Goal: Task Accomplishment & Management: Manage account settings

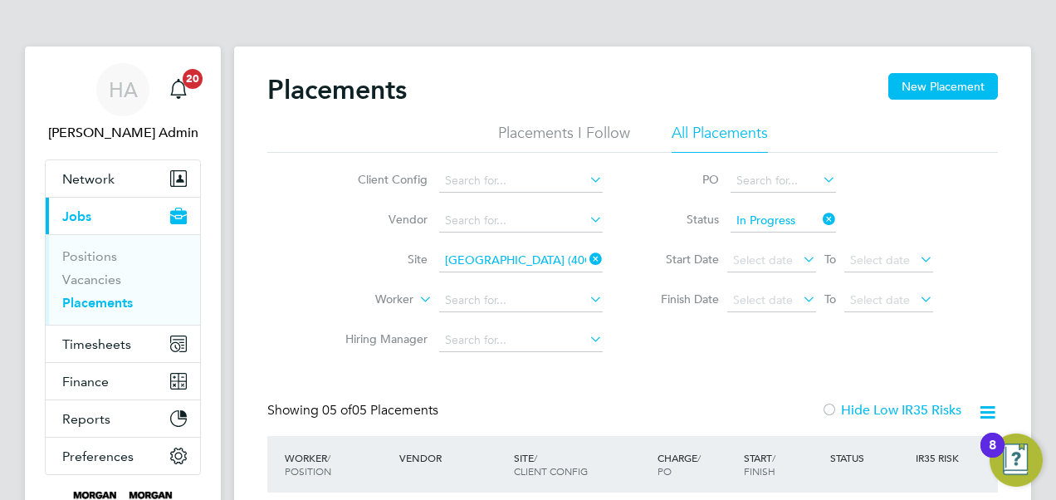
click at [541, 135] on li "Placements I Follow" at bounding box center [564, 138] width 132 height 30
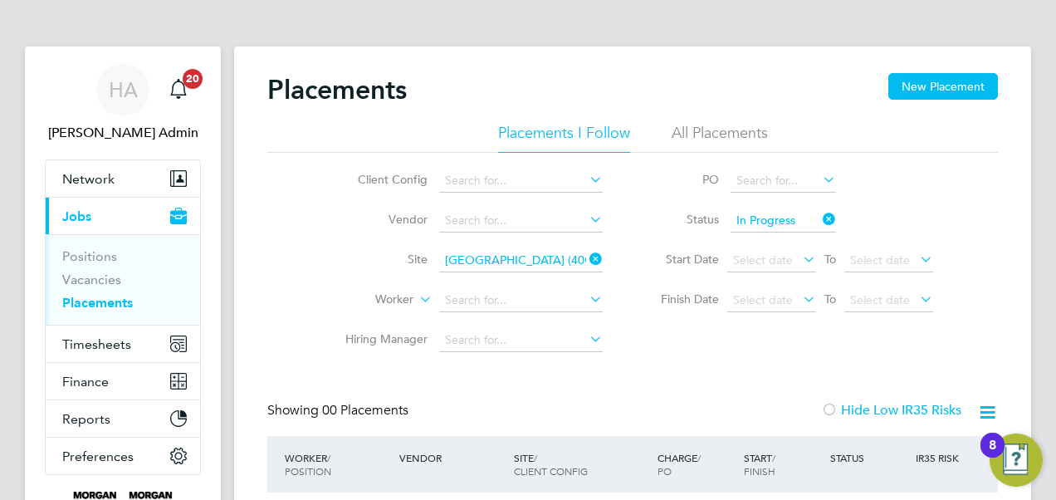
click at [704, 133] on li "All Placements" at bounding box center [719, 138] width 96 height 30
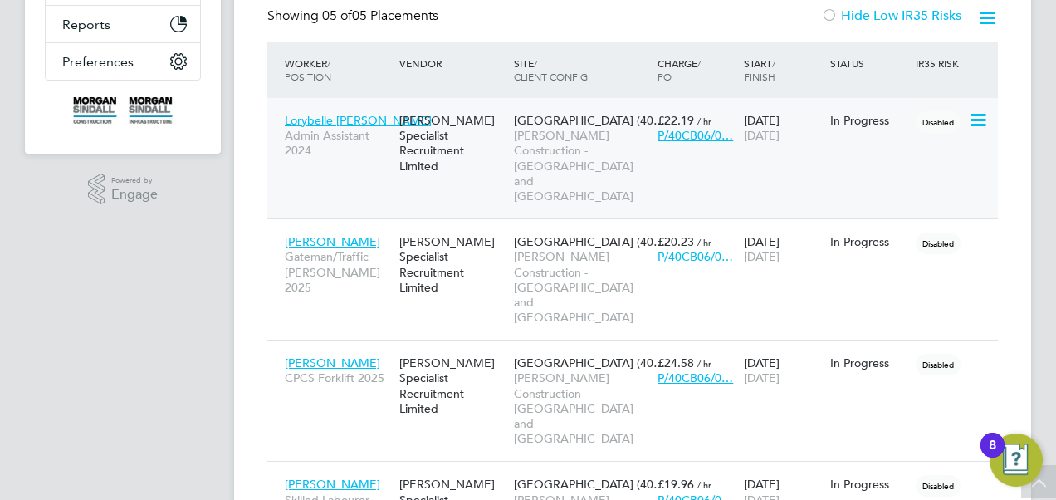
click at [973, 119] on icon at bounding box center [976, 120] width 17 height 20
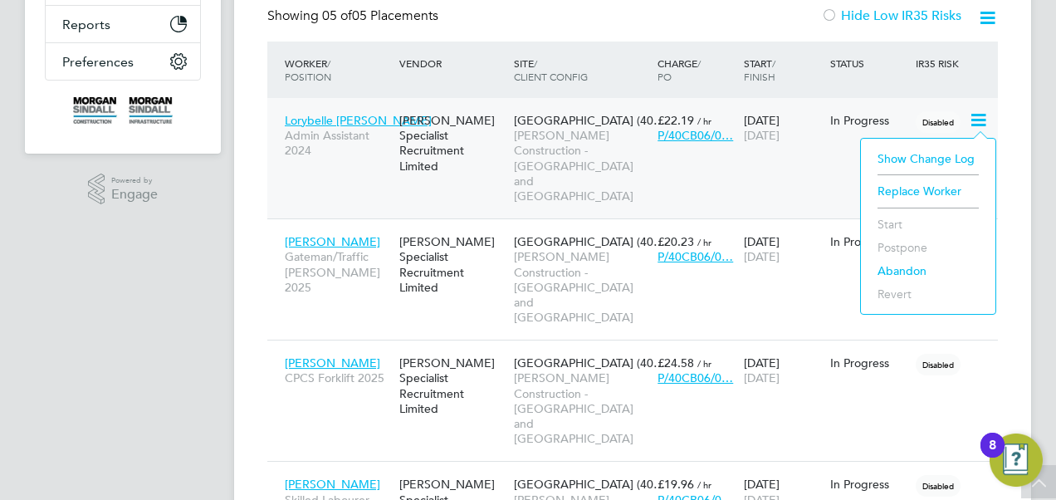
click at [586, 139] on span "[PERSON_NAME] Construction - [GEOGRAPHIC_DATA] and [GEOGRAPHIC_DATA]" at bounding box center [581, 166] width 135 height 76
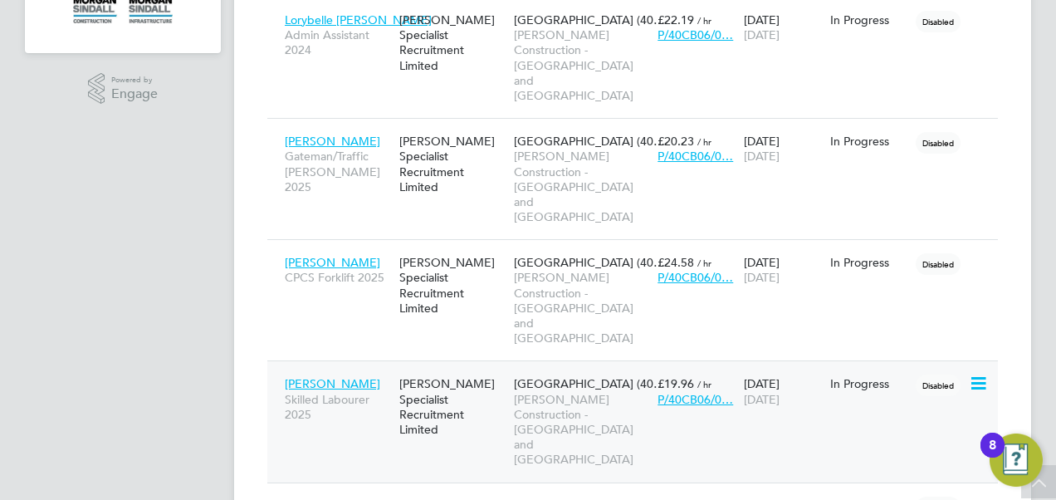
click at [797, 360] on div "[PERSON_NAME] Skilled Labourer 2025 [PERSON_NAME] Specialist Recruitment Limite…" at bounding box center [632, 420] width 730 height 121
click at [976, 373] on icon at bounding box center [976, 383] width 17 height 20
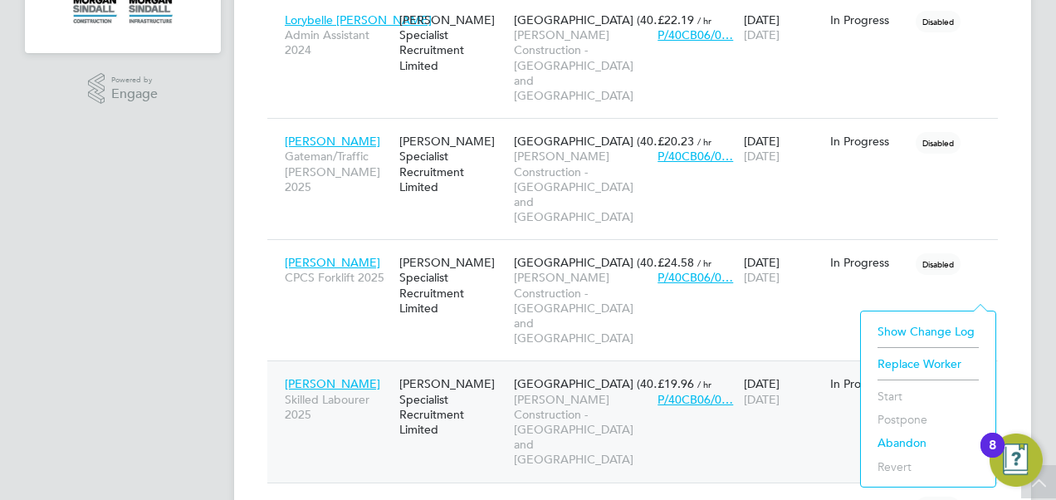
click at [464, 368] on div "[PERSON_NAME] Specialist Recruitment Limited" at bounding box center [452, 406] width 115 height 77
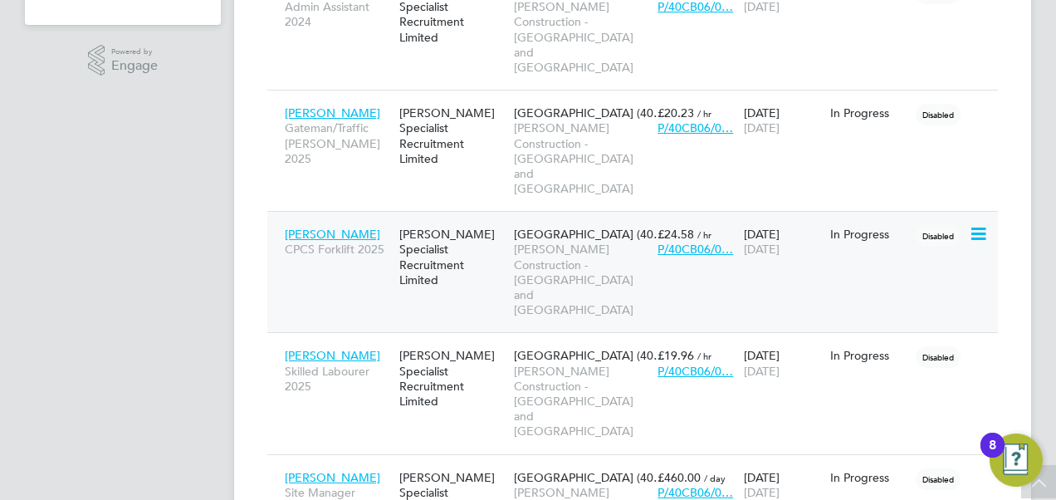
scroll to position [523, 0]
click at [976, 466] on icon at bounding box center [976, 476] width 17 height 20
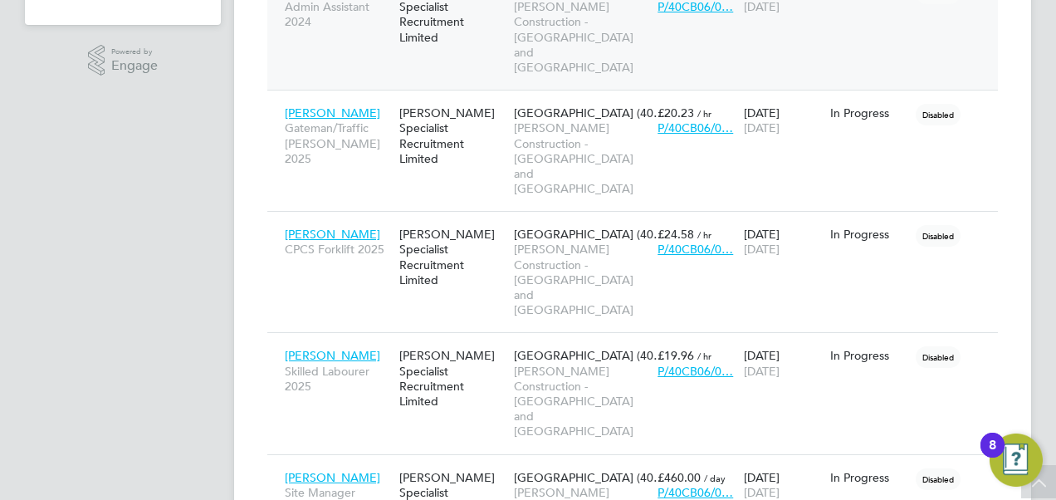
scroll to position [0, 0]
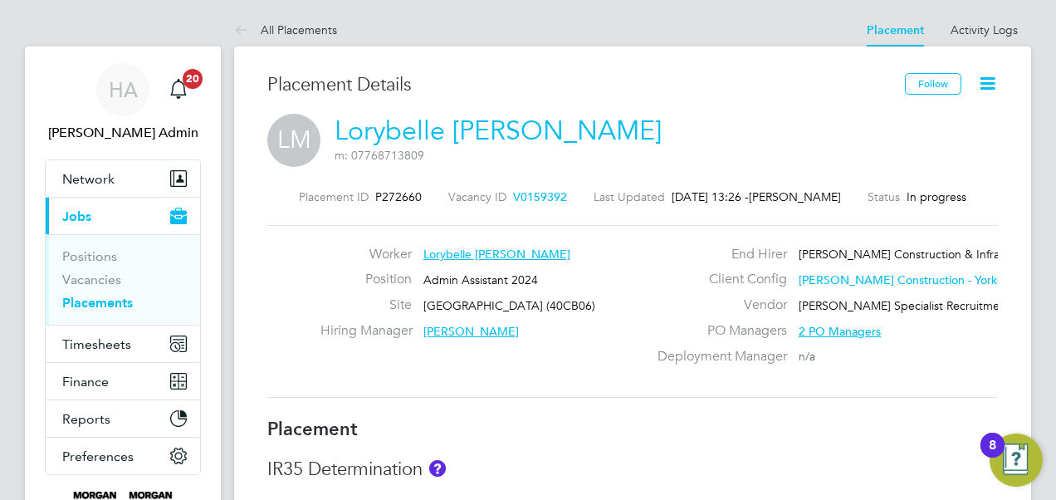
click at [987, 85] on icon at bounding box center [987, 83] width 21 height 21
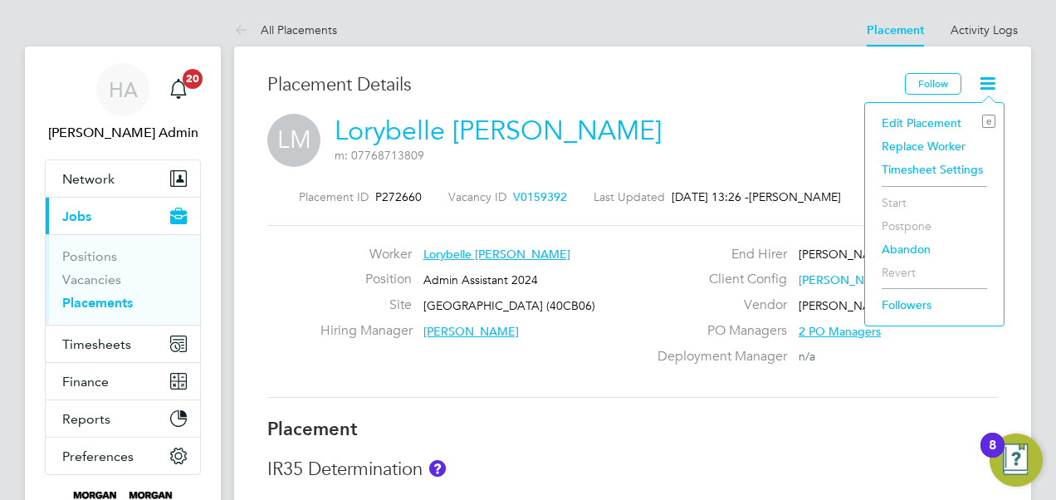
click at [924, 121] on li "Edit Placement e" at bounding box center [934, 122] width 122 height 23
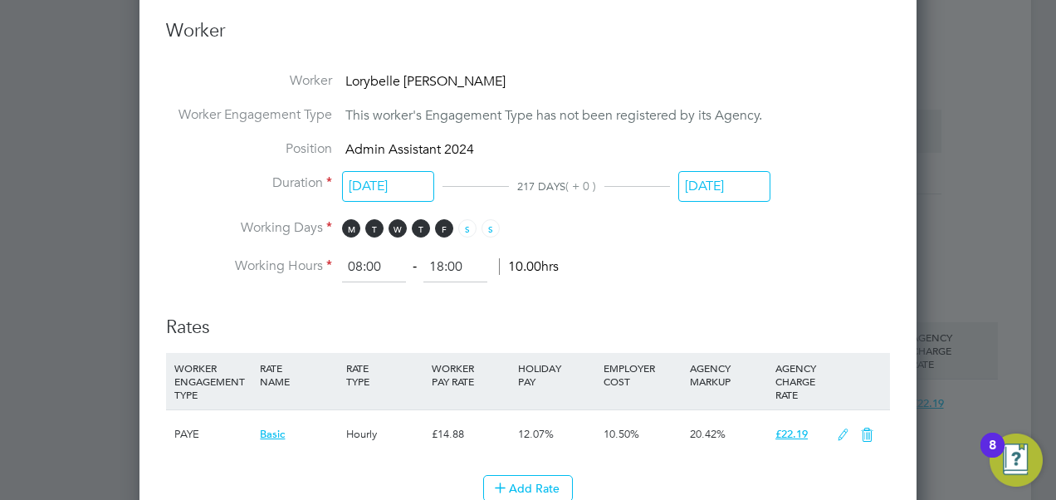
click at [697, 188] on input "[DATE]" at bounding box center [724, 186] width 92 height 31
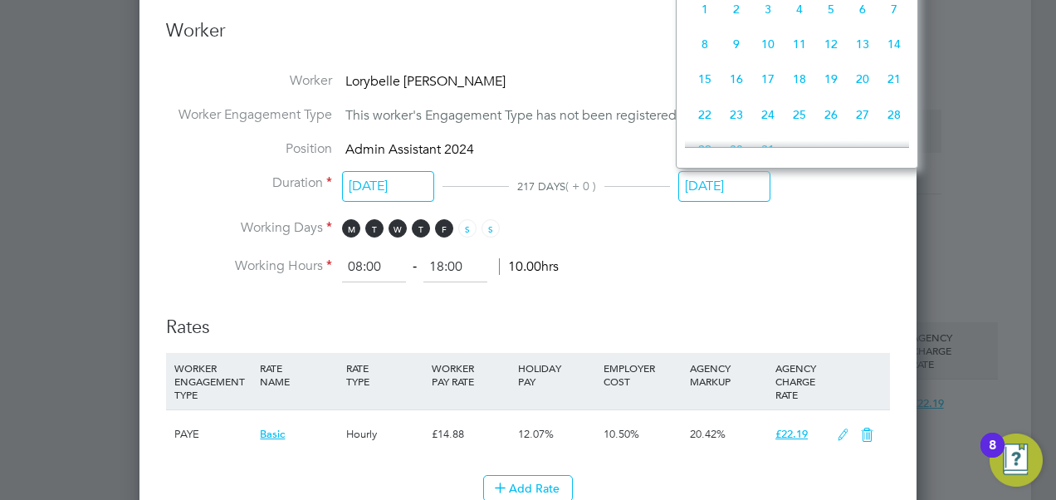
click at [861, 93] on span "20" at bounding box center [862, 79] width 32 height 32
type input "20 Dec 2025"
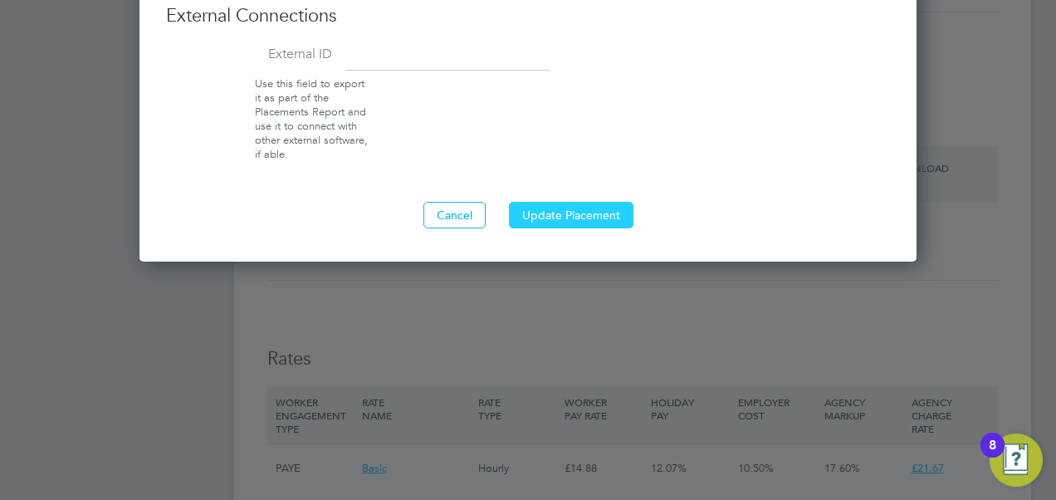
click at [583, 209] on button "Update Placement" at bounding box center [571, 215] width 124 height 27
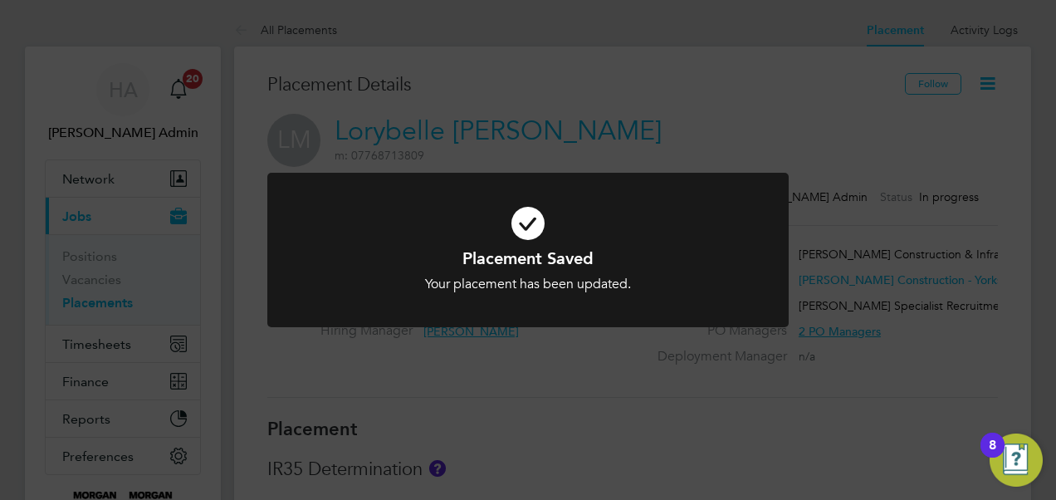
click at [715, 216] on icon at bounding box center [528, 223] width 432 height 65
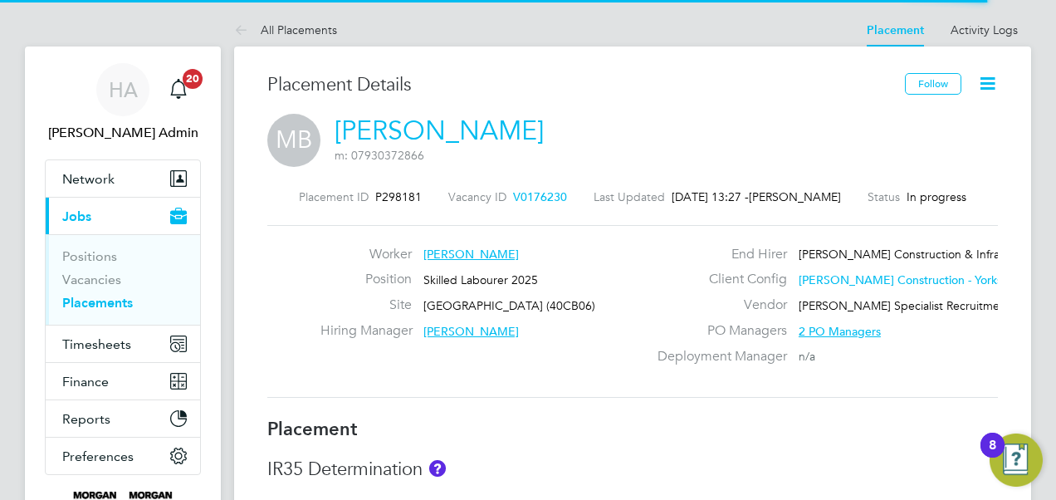
click at [994, 85] on icon at bounding box center [987, 83] width 21 height 21
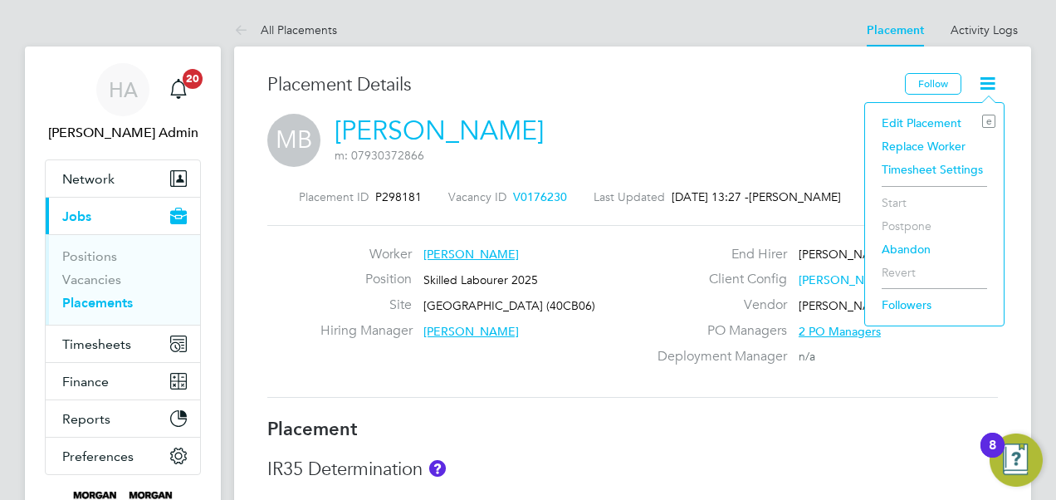
click at [933, 118] on li "Edit Placement e" at bounding box center [934, 122] width 122 height 23
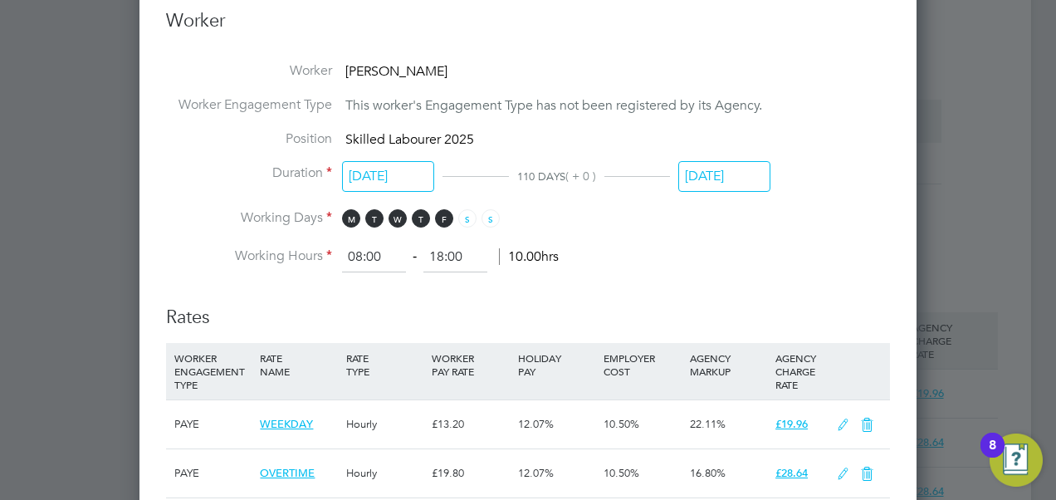
click at [740, 169] on input "[DATE]" at bounding box center [724, 176] width 92 height 31
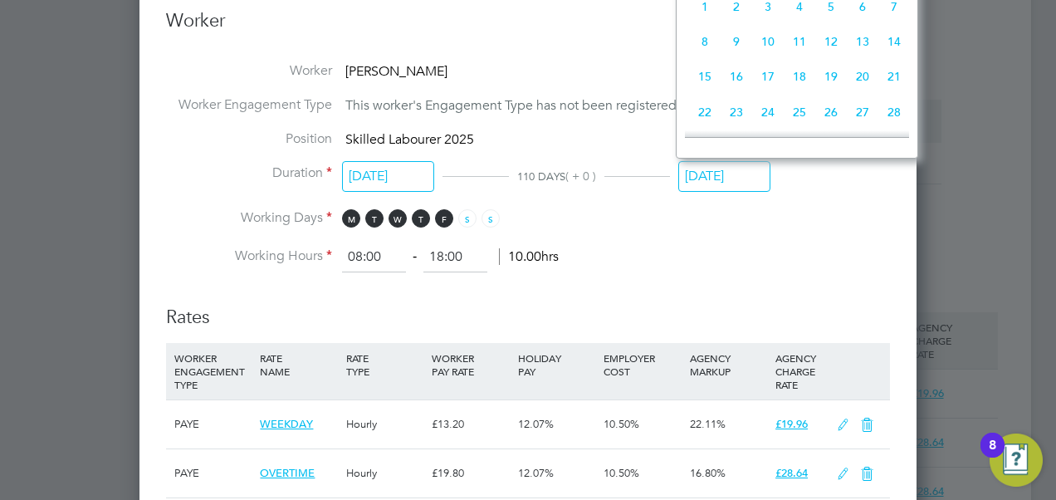
click at [860, 86] on span "20" at bounding box center [862, 77] width 32 height 32
type input "20 Dec 2025"
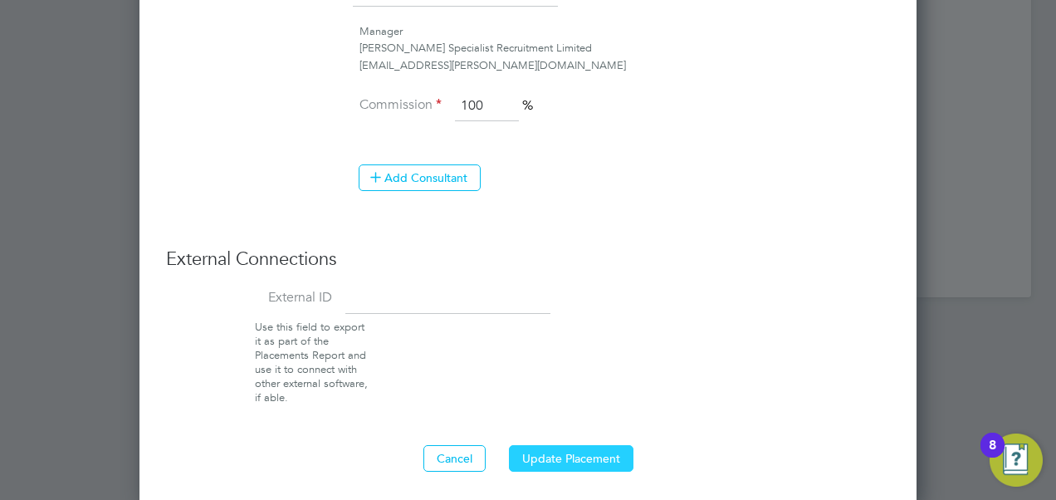
click at [583, 445] on button "Update Placement" at bounding box center [571, 458] width 124 height 27
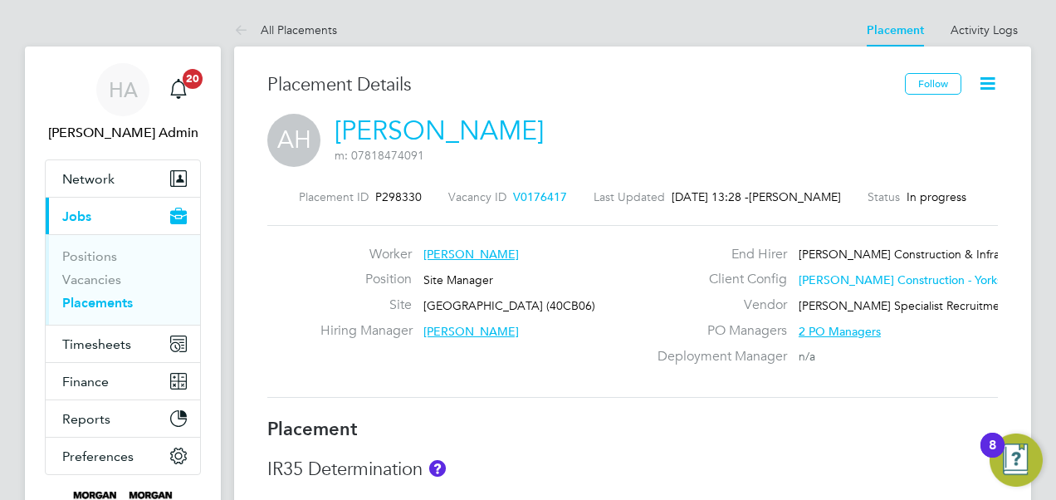
click at [986, 85] on icon at bounding box center [987, 83] width 21 height 21
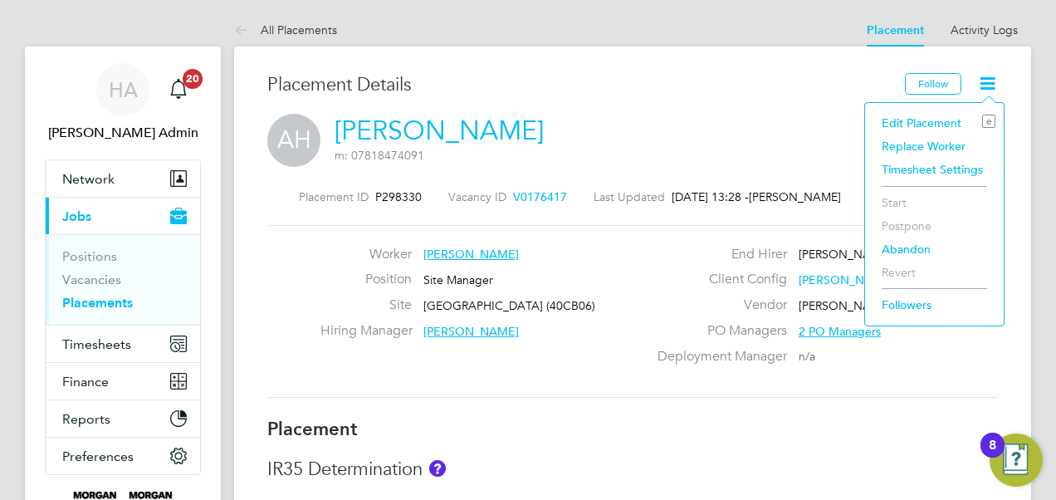
click at [913, 126] on li "Edit Placement e" at bounding box center [934, 122] width 122 height 23
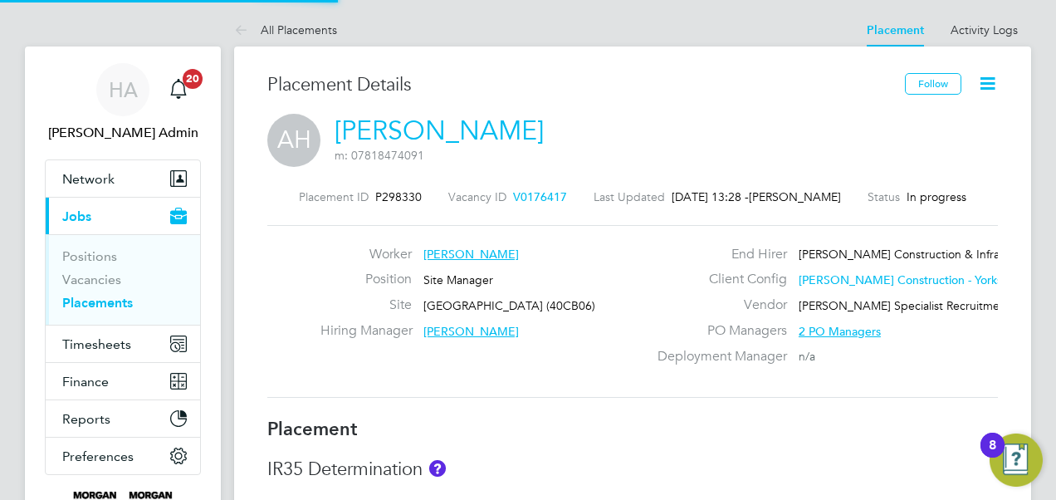
type input "James Layton"
type input "Steven Fry"
type input "[DATE]"
type input "08:00"
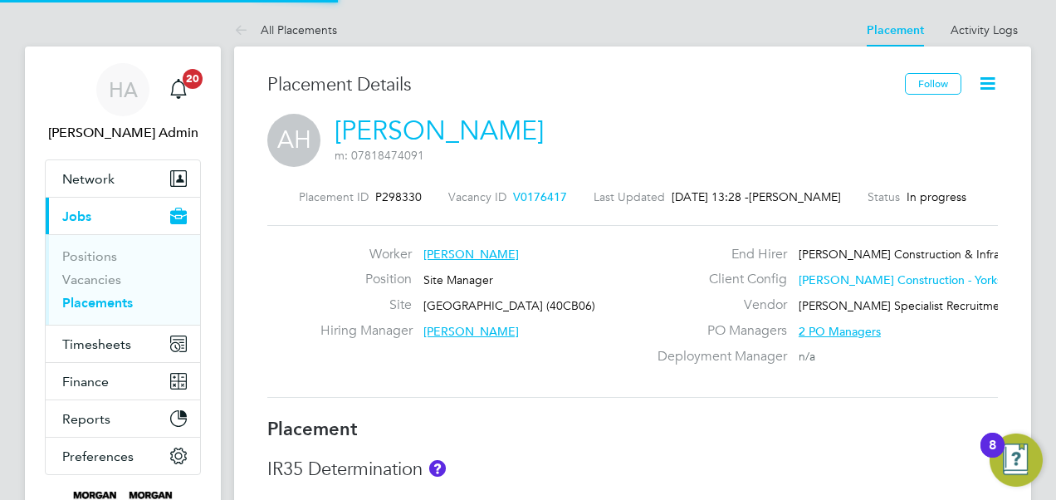
type input "18:00"
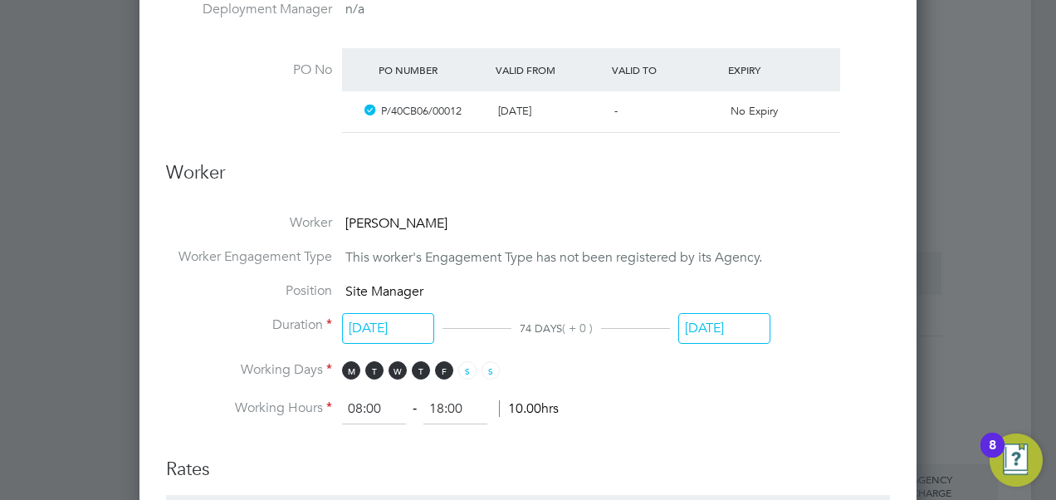
click at [740, 322] on input "[DATE]" at bounding box center [724, 328] width 92 height 31
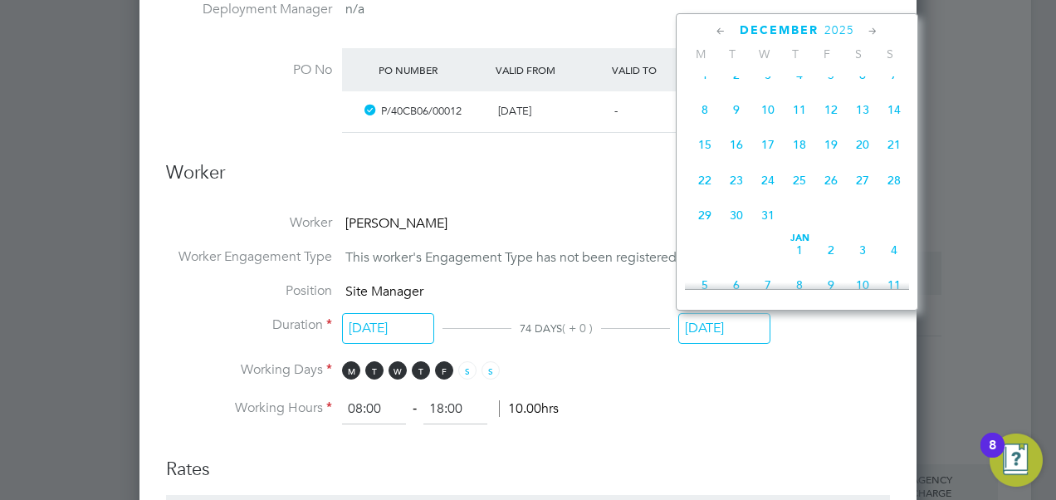
click at [866, 158] on span "20" at bounding box center [862, 145] width 32 height 32
type input "20 Dec 2025"
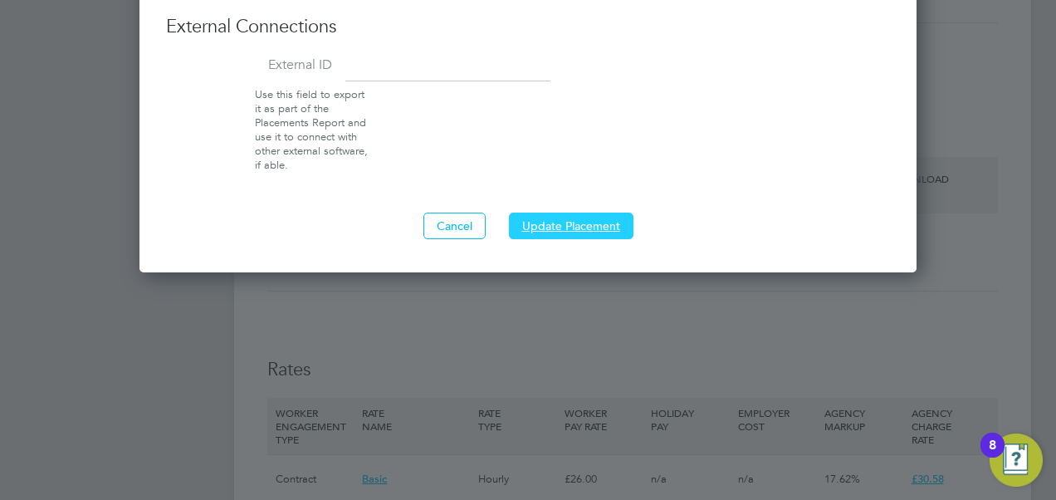
click at [589, 214] on button "Update Placement" at bounding box center [571, 225] width 124 height 27
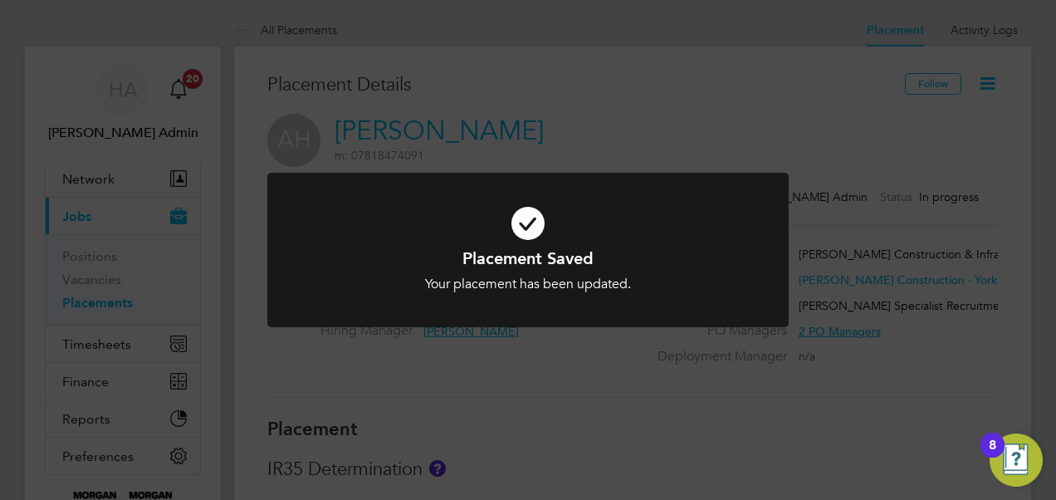
click at [770, 72] on div "Placement Saved Your placement has been updated. Cancel Okay" at bounding box center [528, 250] width 1056 height 500
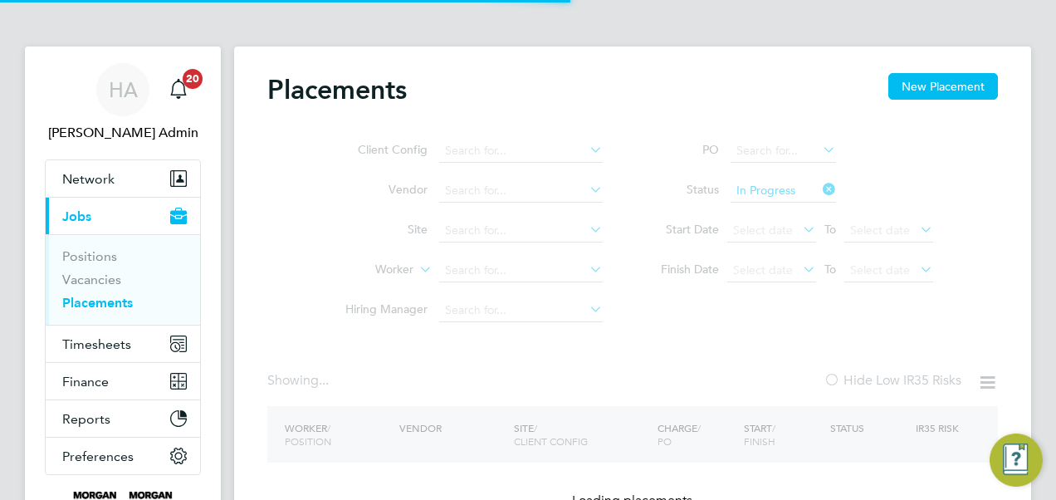
type input "[GEOGRAPHIC_DATA] (40CB06)"
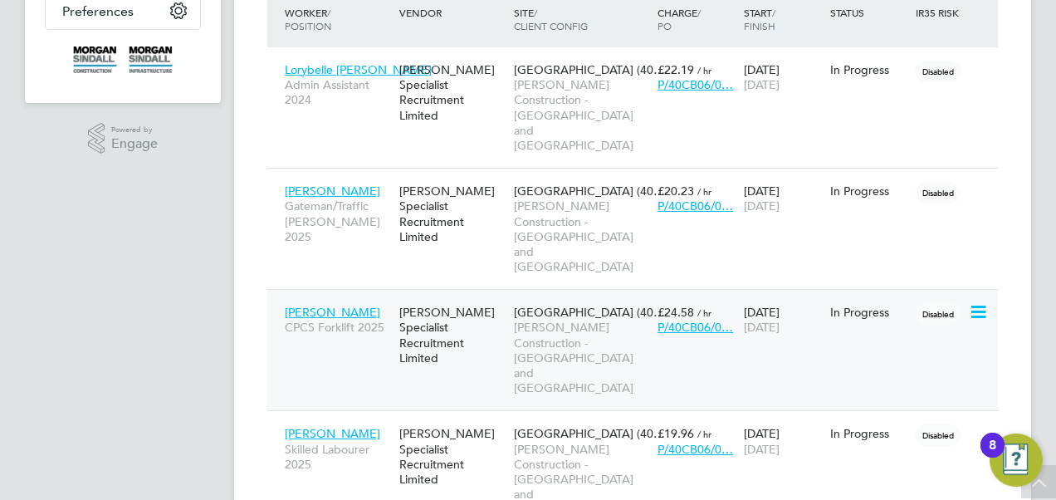
click at [980, 302] on icon at bounding box center [976, 312] width 17 height 20
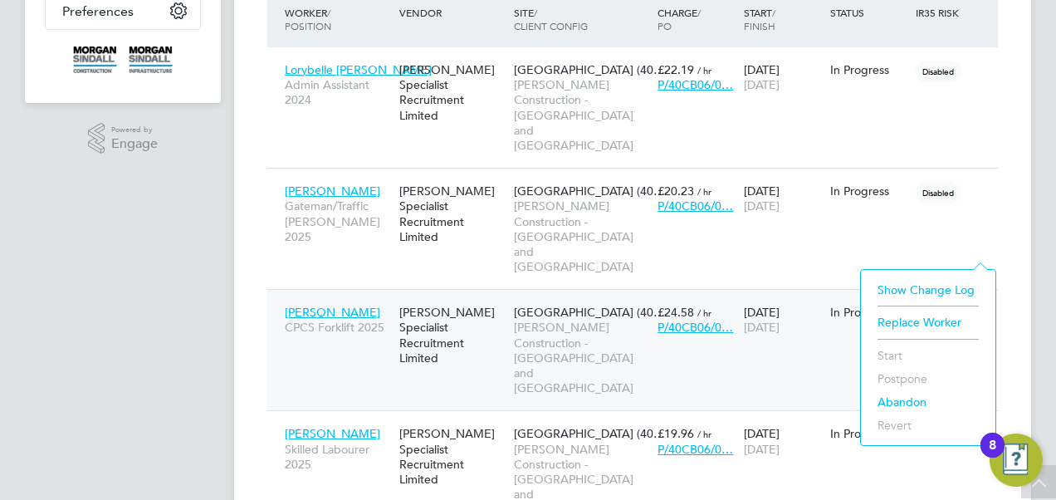
click at [546, 319] on span "[PERSON_NAME] Construction - [GEOGRAPHIC_DATA] and [GEOGRAPHIC_DATA]" at bounding box center [581, 357] width 135 height 76
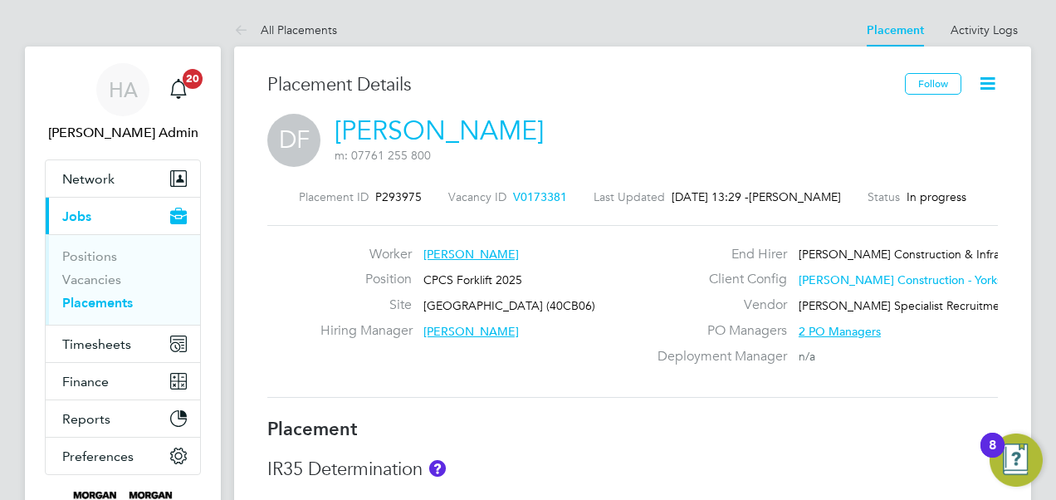
click at [989, 88] on icon at bounding box center [987, 83] width 21 height 21
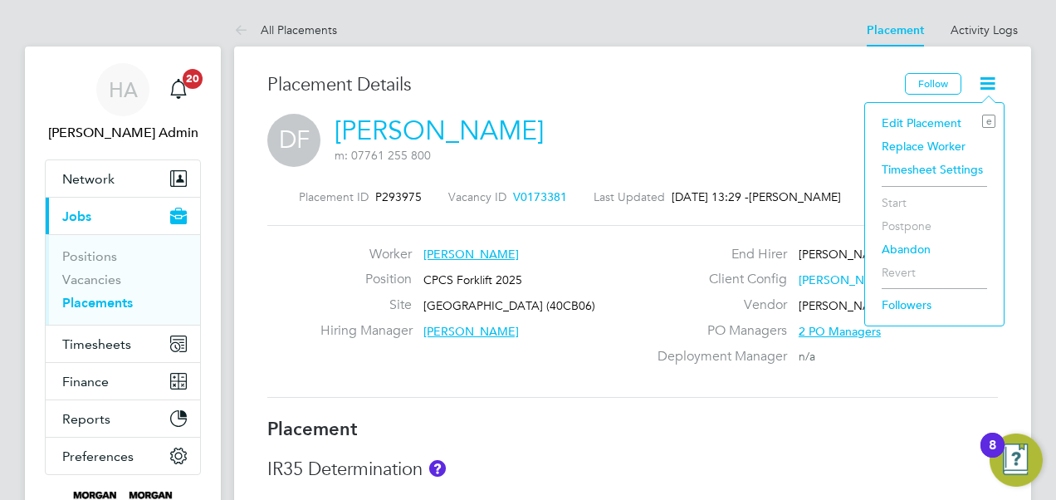
click at [939, 117] on li "Edit Placement e" at bounding box center [934, 122] width 122 height 23
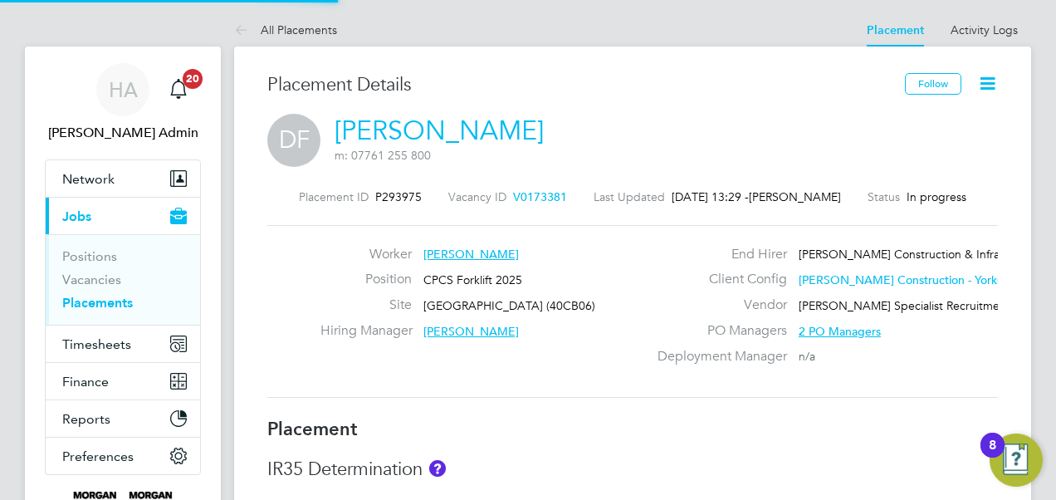
type input "[PERSON_NAME]"
type input "[DATE]"
type input "08:00"
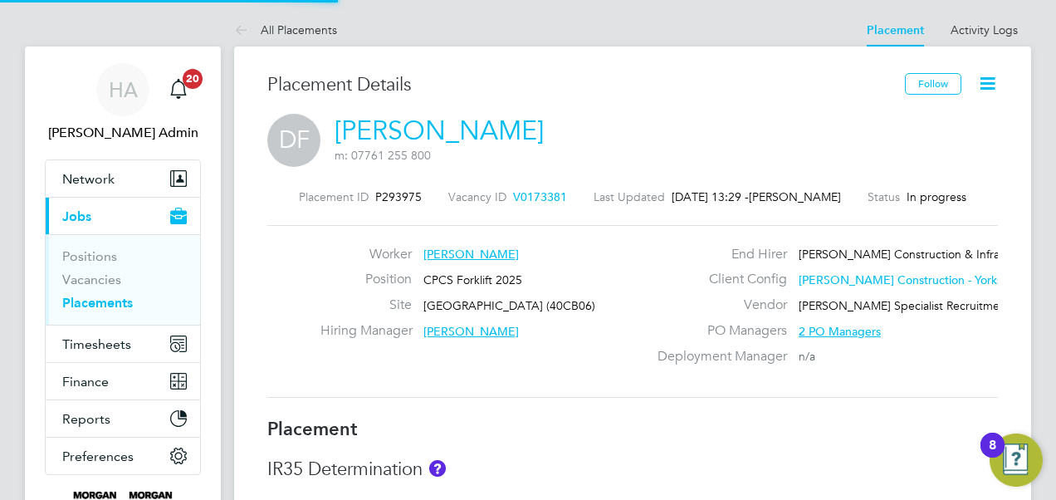
type input "18:00"
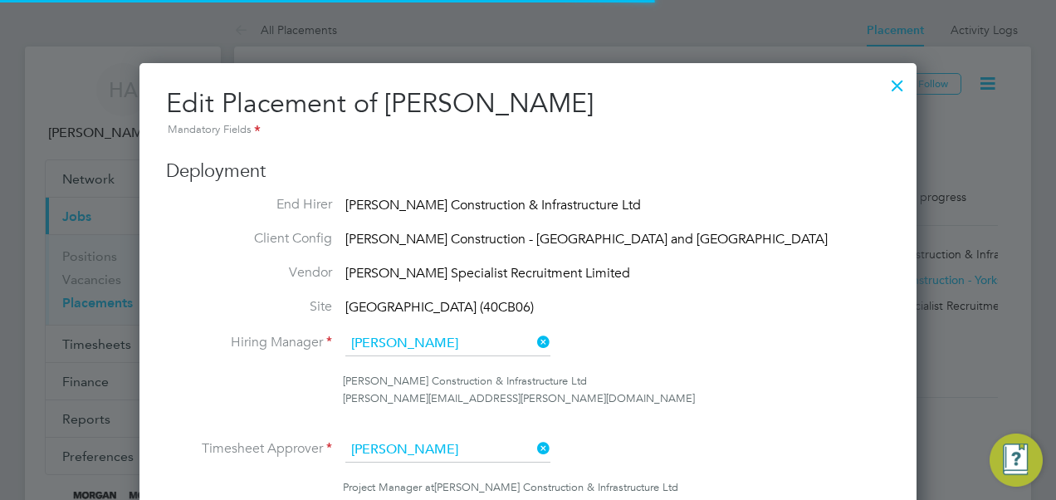
click at [939, 117] on div at bounding box center [528, 250] width 1056 height 500
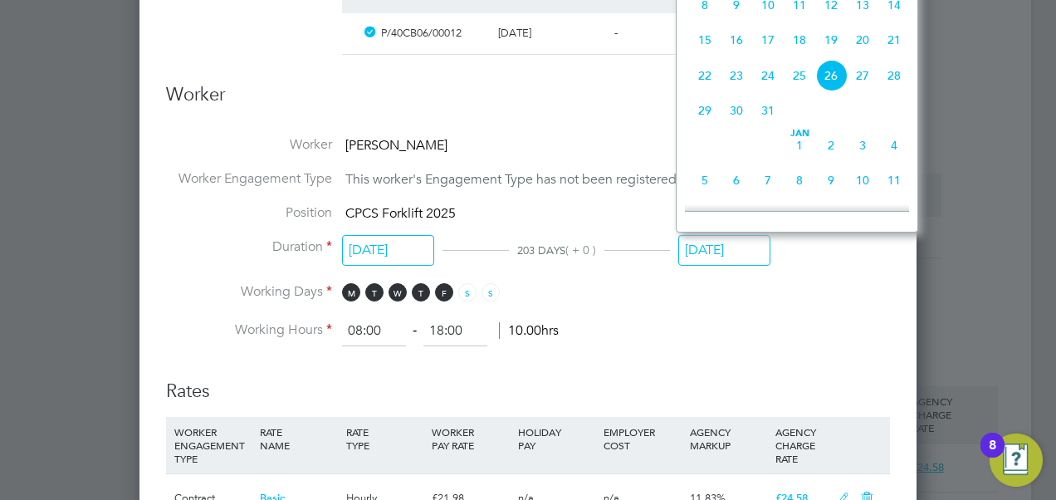
click at [701, 243] on input "[DATE]" at bounding box center [724, 250] width 92 height 31
drag, startPoint x: 701, startPoint y: 243, endPoint x: 861, endPoint y: 50, distance: 250.5
click at [861, 50] on span "20" at bounding box center [862, 40] width 32 height 32
type input "[DATE]"
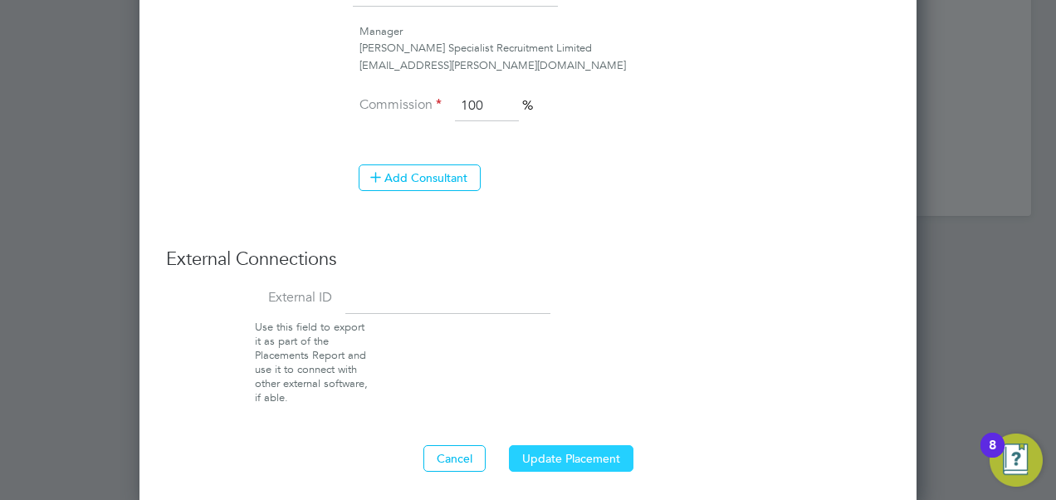
click at [586, 455] on button "Update Placement" at bounding box center [571, 458] width 124 height 27
